Goal: Book appointment/travel/reservation

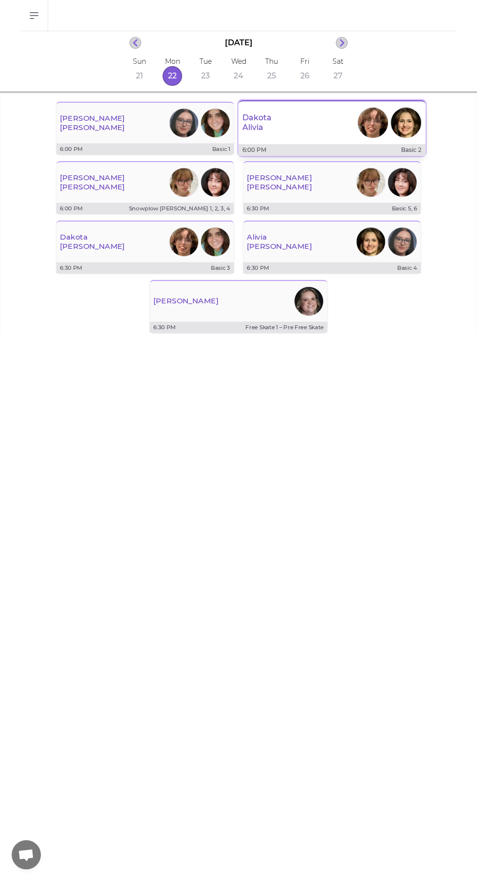
click at [265, 119] on p "Dakota" at bounding box center [256, 118] width 29 height 10
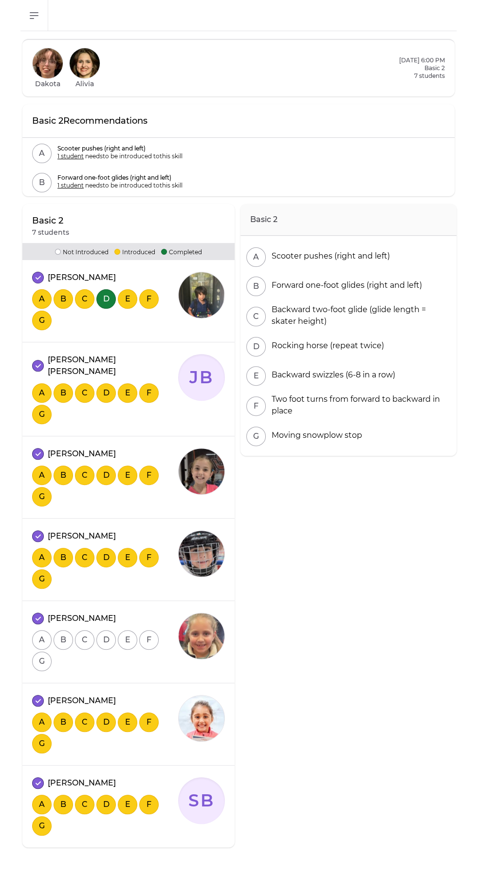
click at [41, 630] on button "A" at bounding box center [41, 639] width 19 height 19
click at [64, 630] on button "B" at bounding box center [63, 639] width 19 height 19
click at [84, 630] on button "C" at bounding box center [84, 639] width 19 height 19
click at [106, 630] on button "D" at bounding box center [105, 639] width 19 height 19
click at [127, 630] on button "E" at bounding box center [127, 639] width 19 height 19
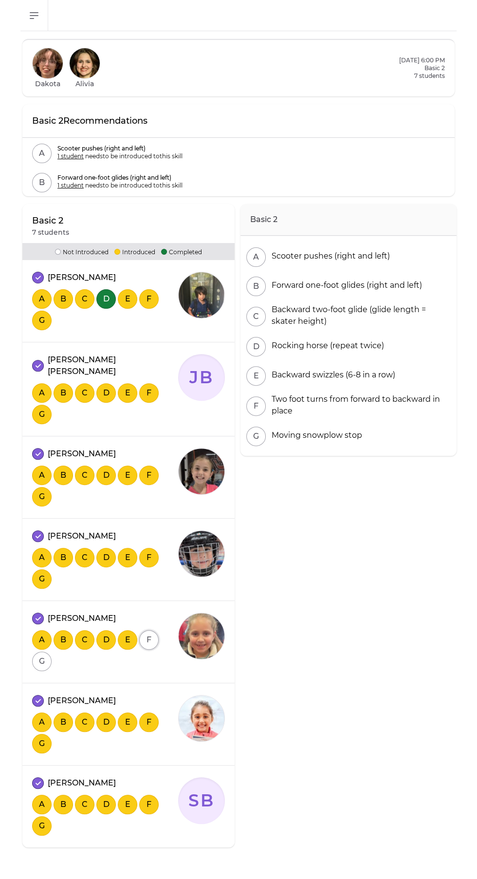
click at [151, 630] on button "F" at bounding box center [148, 639] width 19 height 19
click at [41, 651] on button "G" at bounding box center [41, 660] width 19 height 19
click at [148, 630] on button "F" at bounding box center [148, 639] width 19 height 19
click at [147, 630] on button "F" at bounding box center [148, 639] width 19 height 19
click at [84, 712] on button "C" at bounding box center [84, 721] width 19 height 19
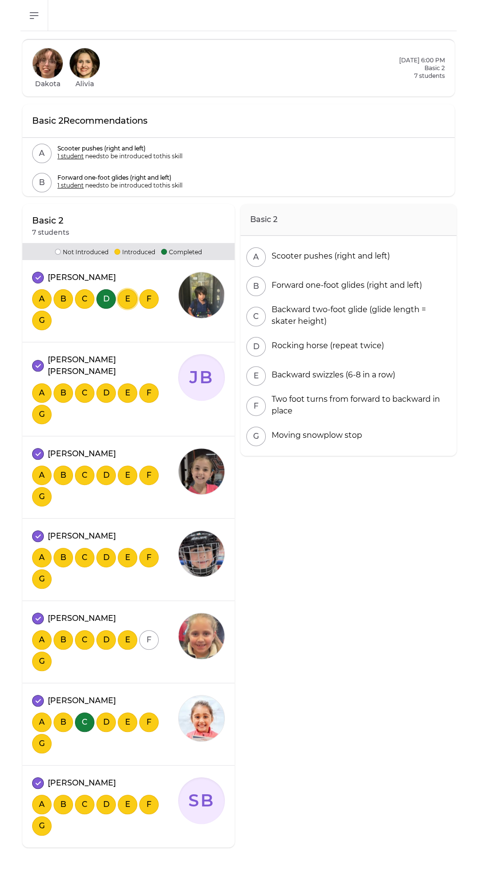
click at [127, 298] on button "E" at bounding box center [127, 298] width 19 height 19
click at [106, 465] on button "D" at bounding box center [105, 474] width 19 height 19
click at [127, 465] on button "E" at bounding box center [127, 474] width 19 height 19
